Goal: Subscribe to service/newsletter

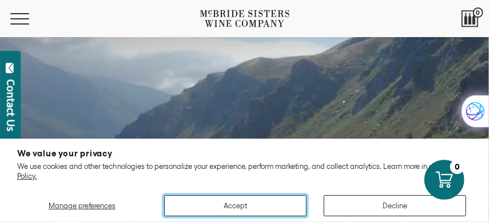
click at [240, 205] on button "Accept" at bounding box center [235, 205] width 142 height 21
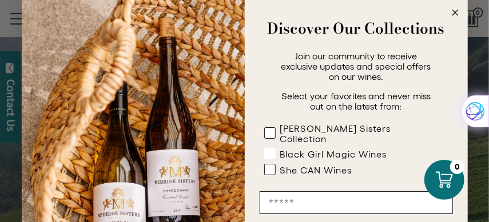
click at [266, 149] on rect "POPUP Form" at bounding box center [269, 154] width 11 height 11
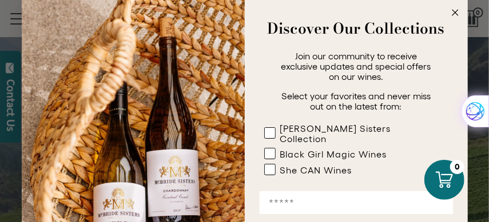
click at [264, 192] on input "Email" at bounding box center [355, 202] width 193 height 23
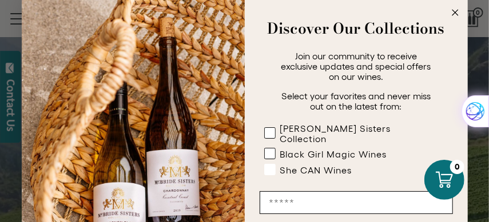
type input "**********"
click at [267, 165] on rect "POPUP Form" at bounding box center [269, 170] width 11 height 11
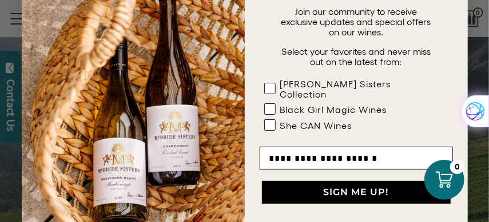
scroll to position [57, 0]
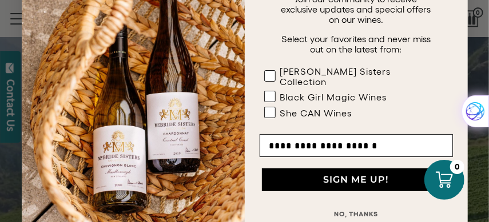
click at [345, 174] on button "SIGN ME UP!" at bounding box center [356, 180] width 189 height 23
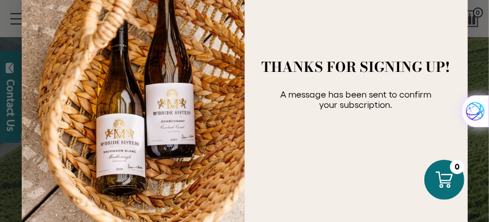
scroll to position [114, 0]
